Goal: Find specific page/section: Find specific page/section

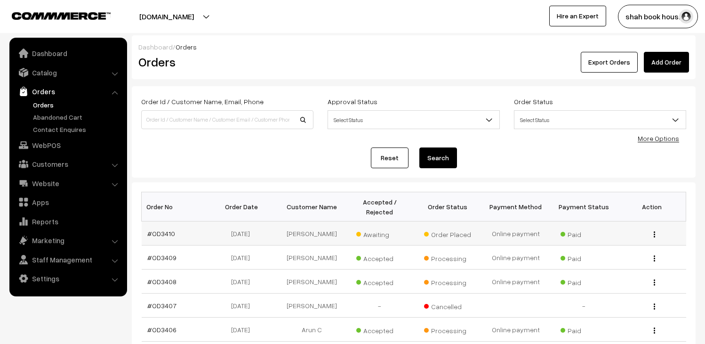
scroll to position [52, 0]
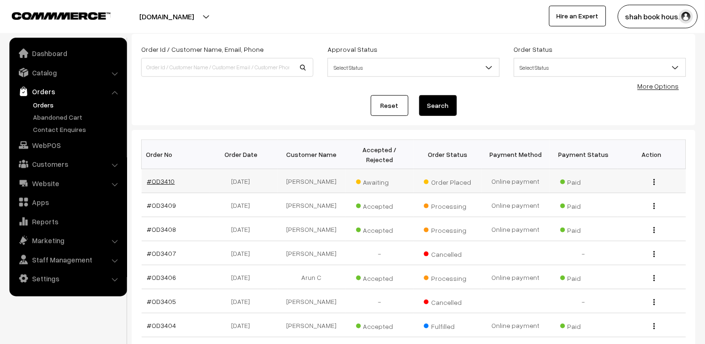
click at [168, 177] on link "#OD3410" at bounding box center [161, 181] width 28 height 8
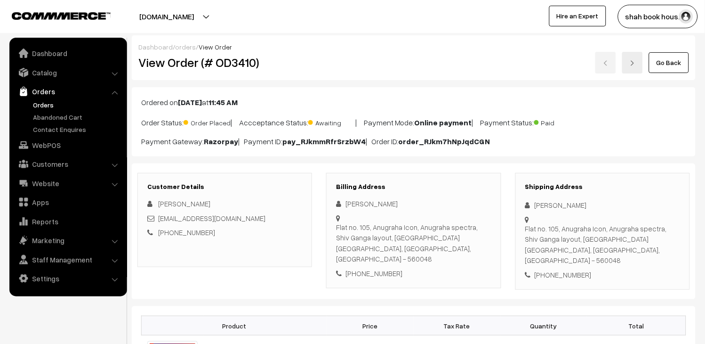
click at [364, 268] on div "+91 9878116647" at bounding box center [413, 273] width 155 height 11
click at [449, 268] on div "+91 9878116647" at bounding box center [413, 273] width 155 height 11
click at [41, 103] on link "Orders" at bounding box center [77, 105] width 93 height 10
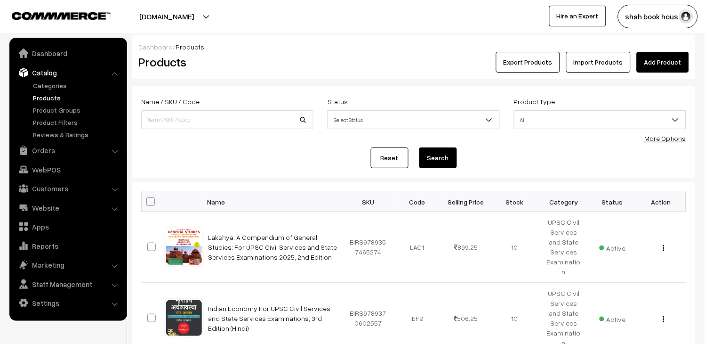
click at [46, 100] on link "Products" at bounding box center [77, 98] width 93 height 10
